Goal: Navigation & Orientation: Find specific page/section

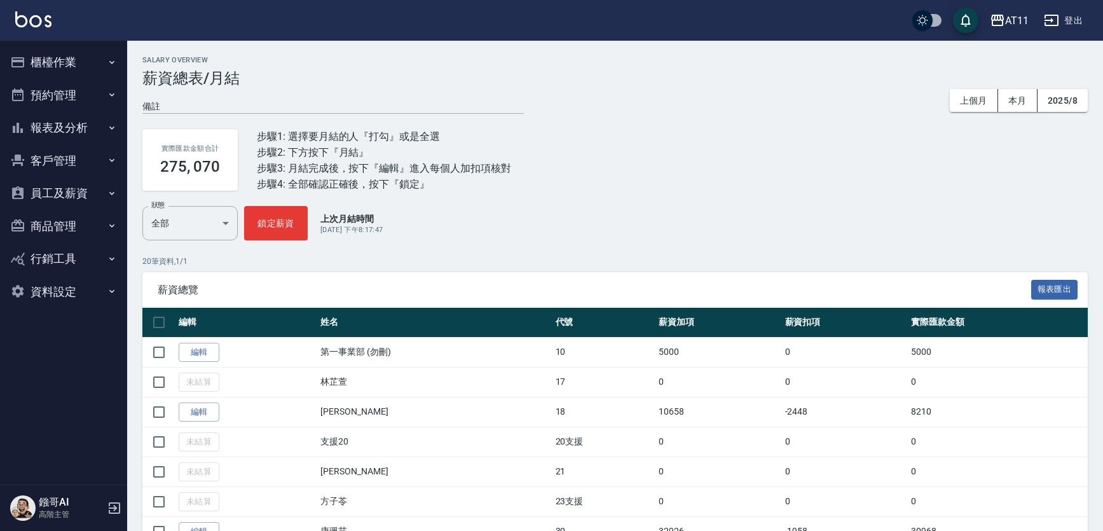
scroll to position [209, 0]
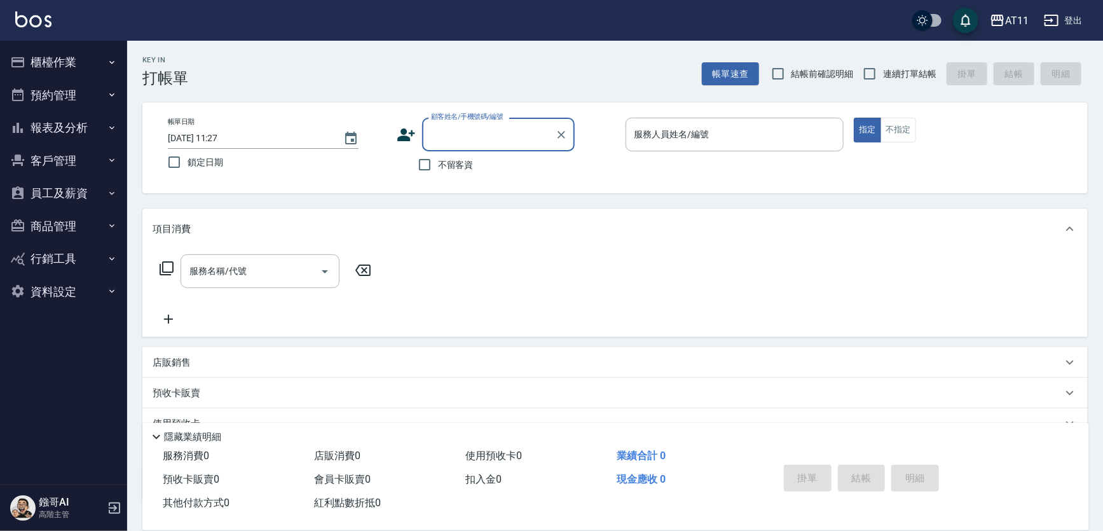
click at [94, 122] on button "報表及分析" at bounding box center [63, 127] width 117 height 33
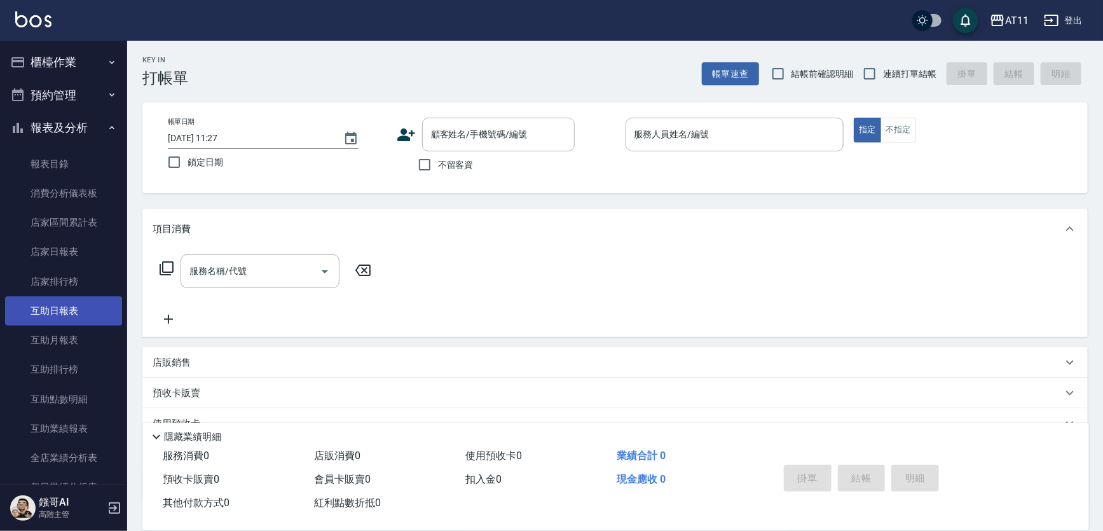
click at [79, 307] on link "互助日報表" at bounding box center [63, 310] width 117 height 29
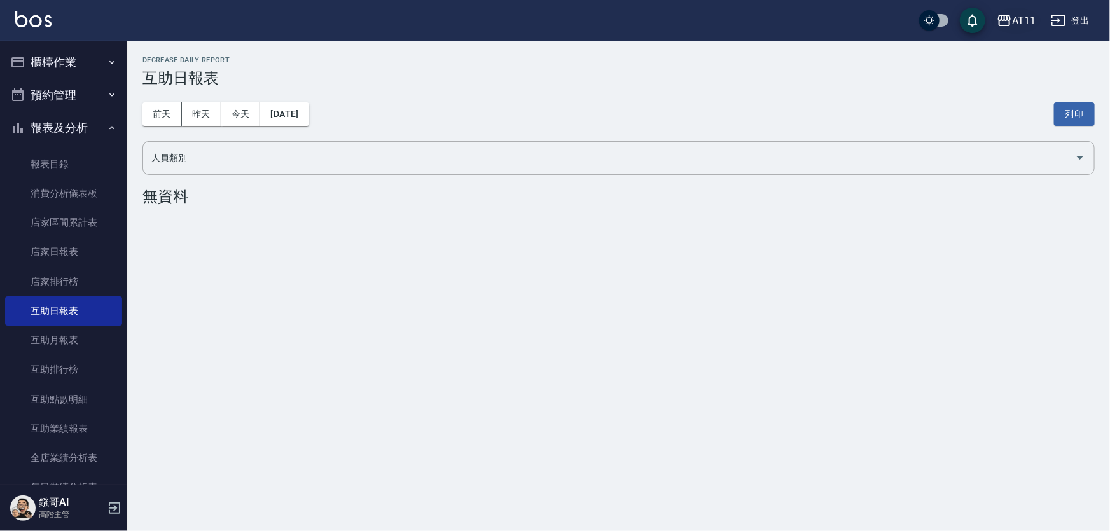
click at [1031, 17] on button "AT11" at bounding box center [1015, 21] width 49 height 26
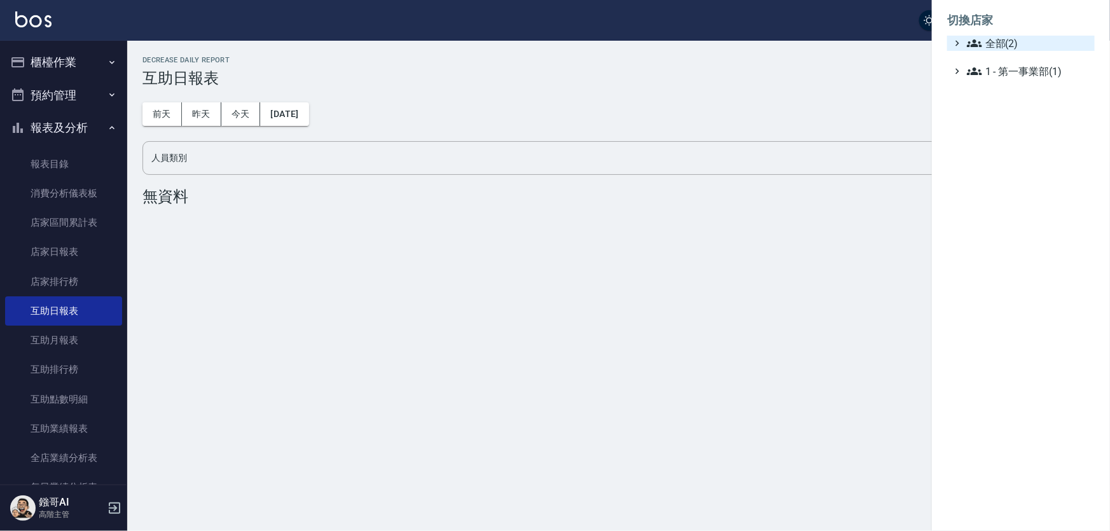
click at [989, 51] on span "全部(2)" at bounding box center [1027, 43] width 123 height 15
click at [973, 64] on icon at bounding box center [972, 58] width 13 height 11
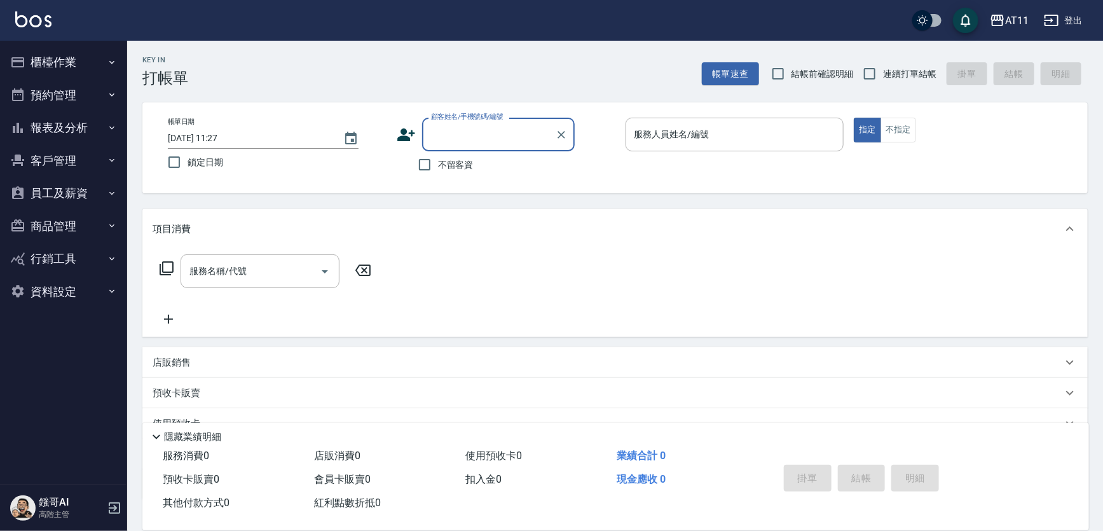
click at [93, 65] on button "櫃檯作業" at bounding box center [63, 62] width 117 height 33
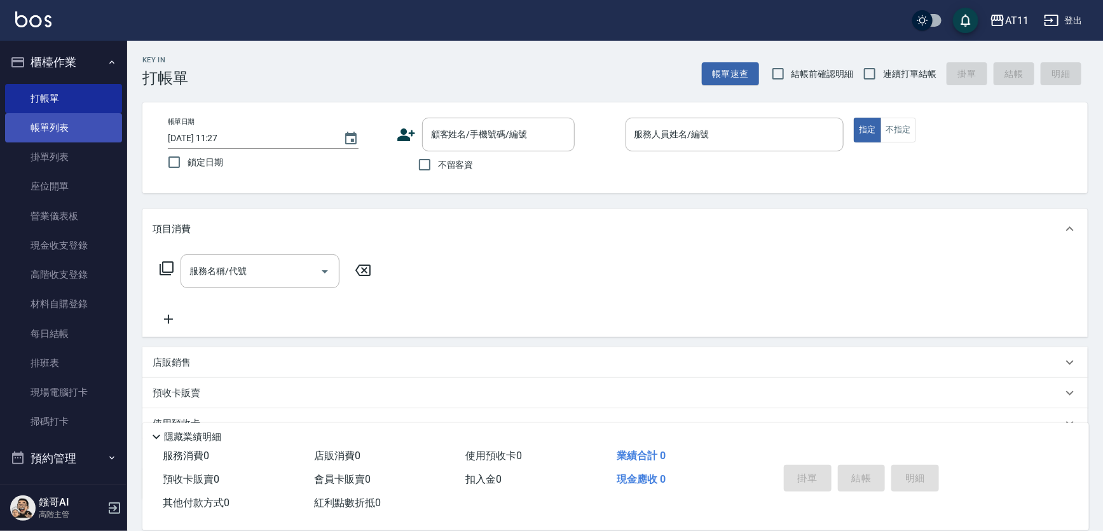
click at [88, 121] on link "帳單列表" at bounding box center [63, 127] width 117 height 29
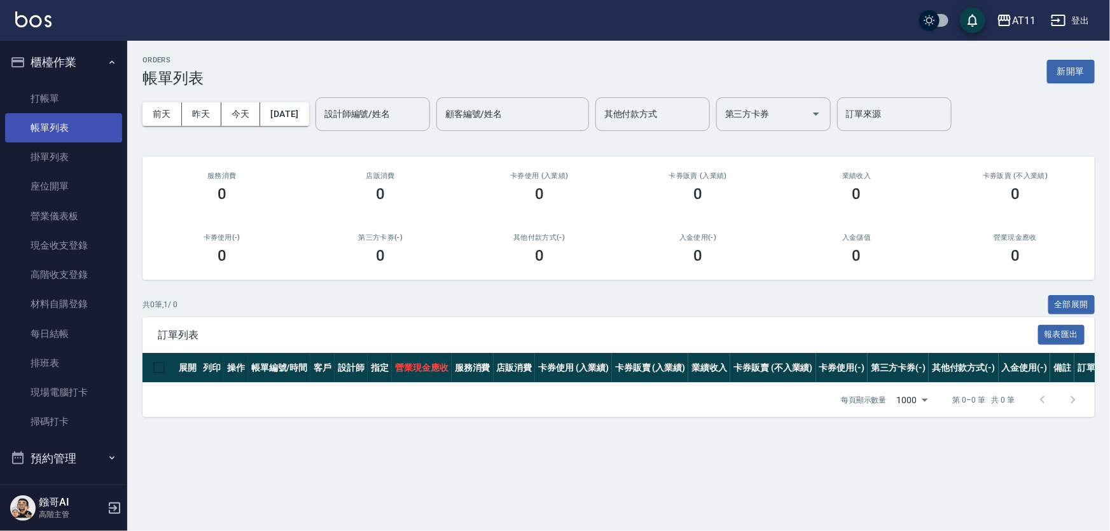
click at [76, 131] on link "帳單列表" at bounding box center [63, 127] width 117 height 29
click at [88, 136] on link "帳單列表" at bounding box center [63, 127] width 117 height 29
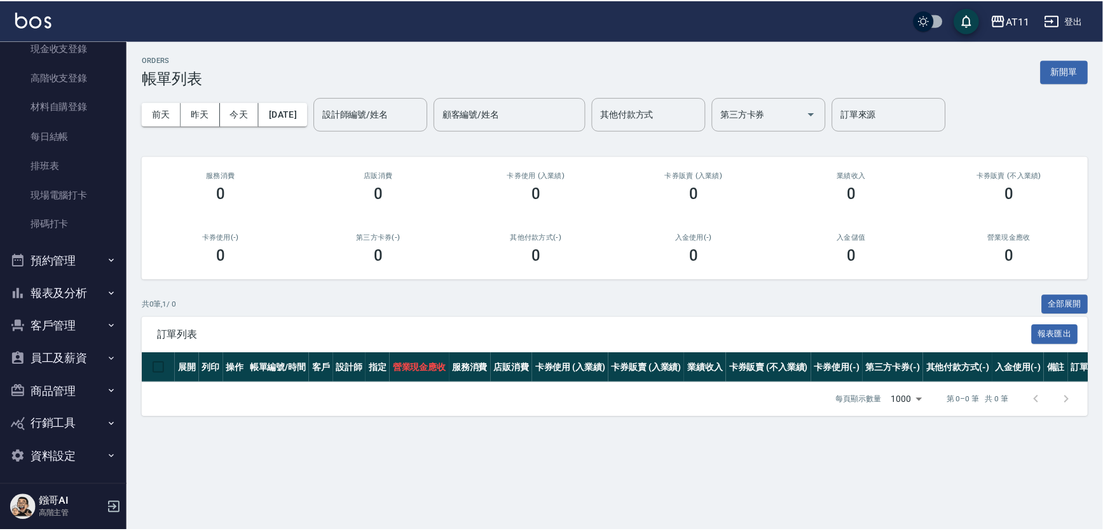
scroll to position [201, 0]
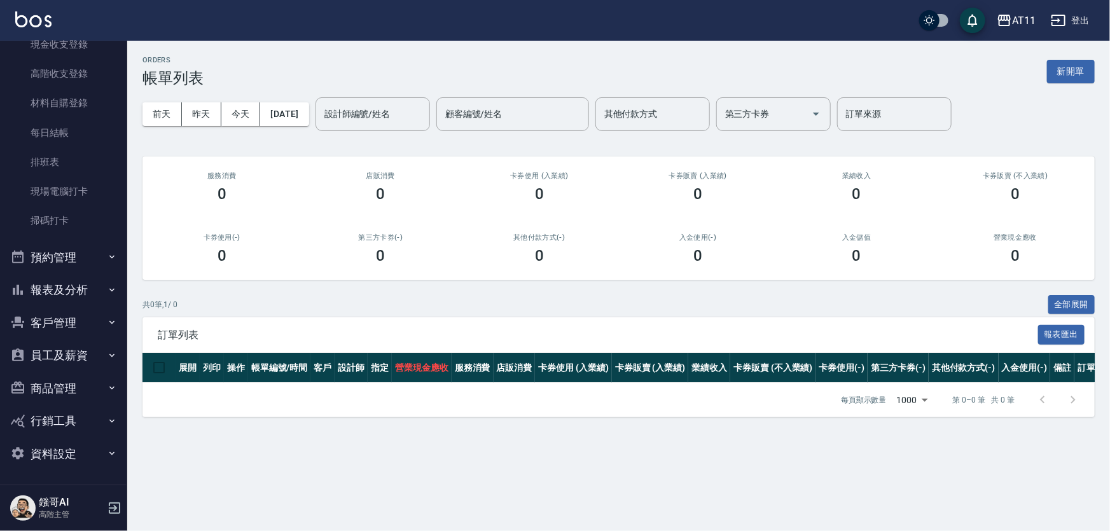
click at [60, 354] on button "員工及薪資" at bounding box center [63, 355] width 117 height 33
click at [74, 407] on link "員工離職列表" at bounding box center [63, 420] width 117 height 29
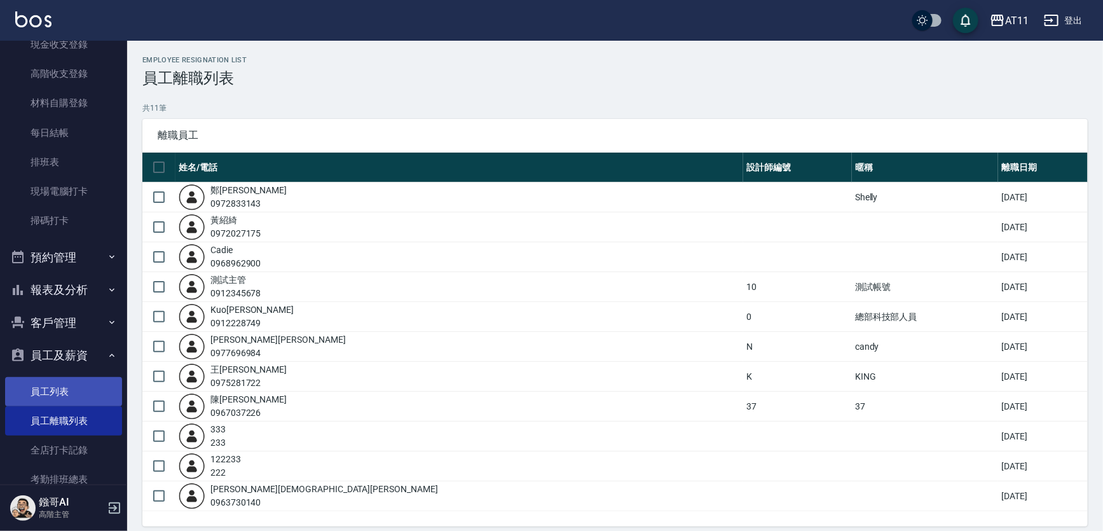
click at [72, 397] on link "員工列表" at bounding box center [63, 391] width 117 height 29
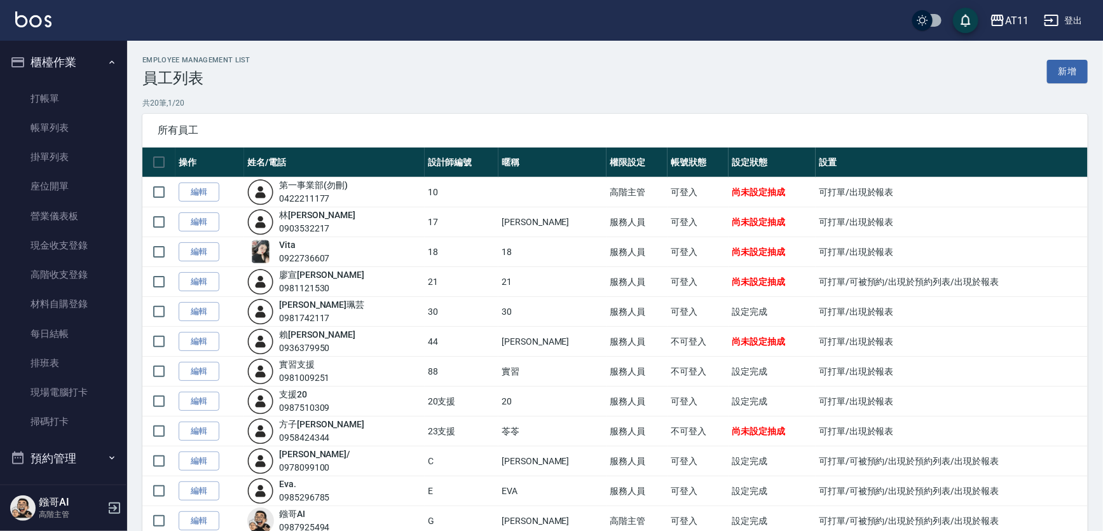
scroll to position [57, 0]
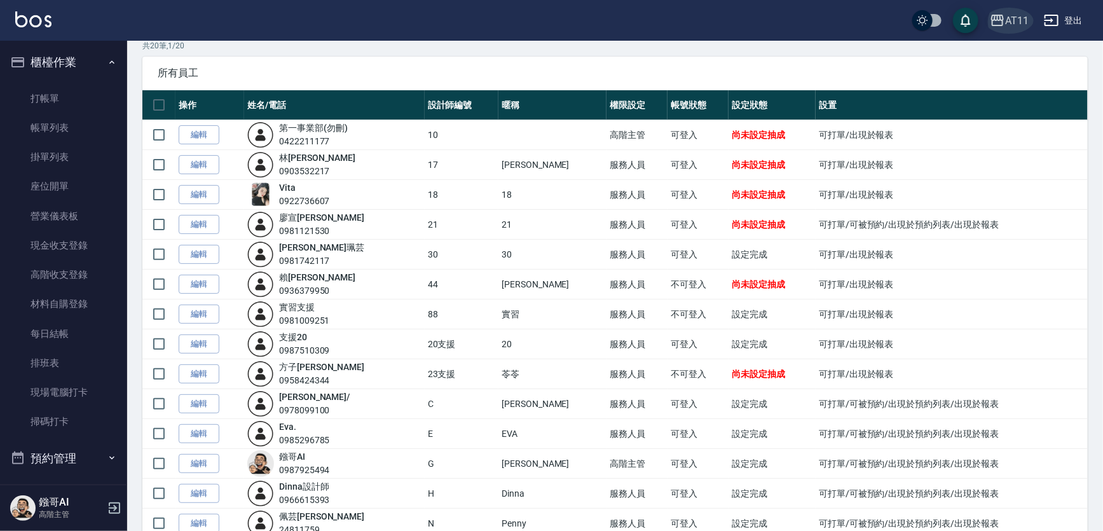
click at [998, 26] on icon "button" at bounding box center [997, 20] width 13 height 11
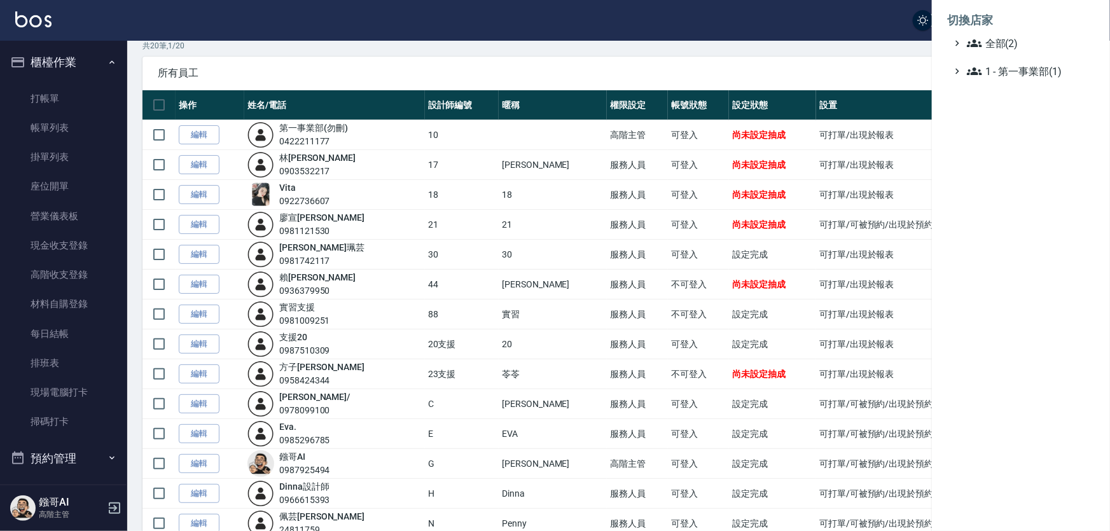
click at [739, 67] on div at bounding box center [555, 265] width 1110 height 531
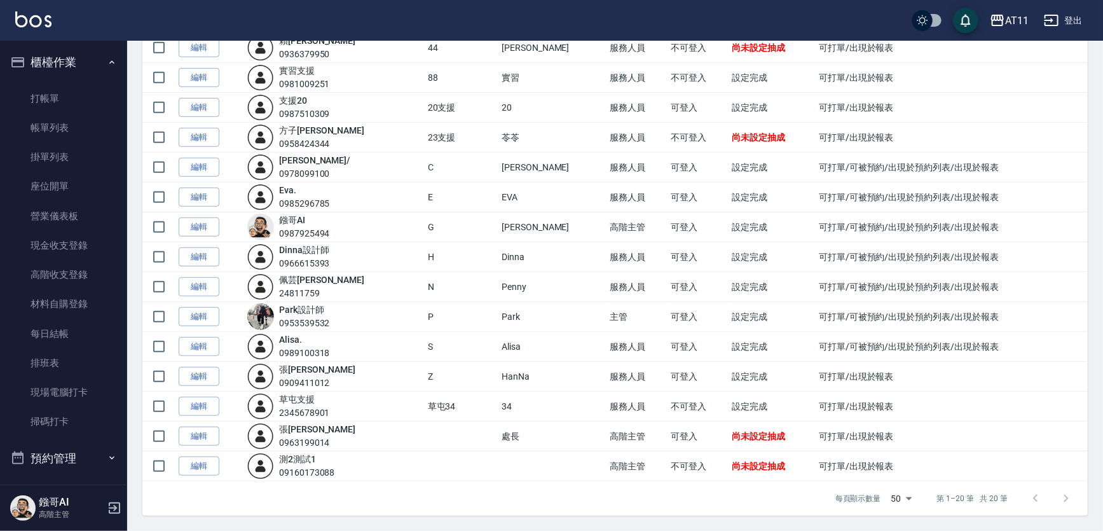
scroll to position [347, 0]
